Goal: Navigation & Orientation: Find specific page/section

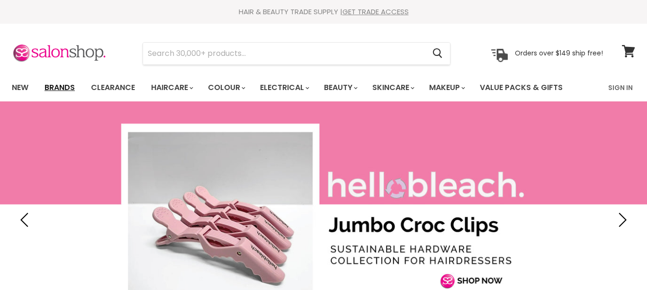
click at [60, 86] on link "Brands" at bounding box center [59, 88] width 45 height 20
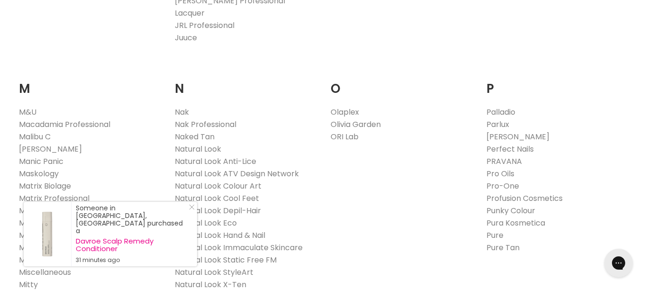
scroll to position [1023, 0]
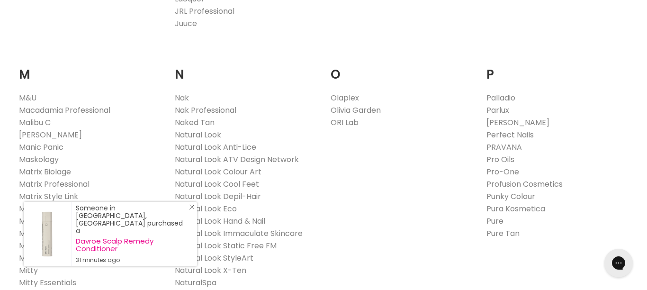
click at [192, 210] on icon "Close Icon" at bounding box center [192, 207] width 6 height 6
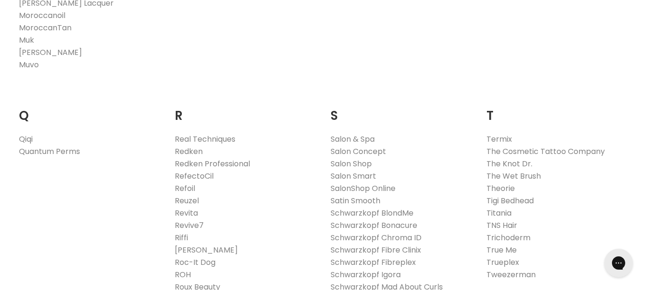
scroll to position [1383, 0]
